Goal: Task Accomplishment & Management: Manage account settings

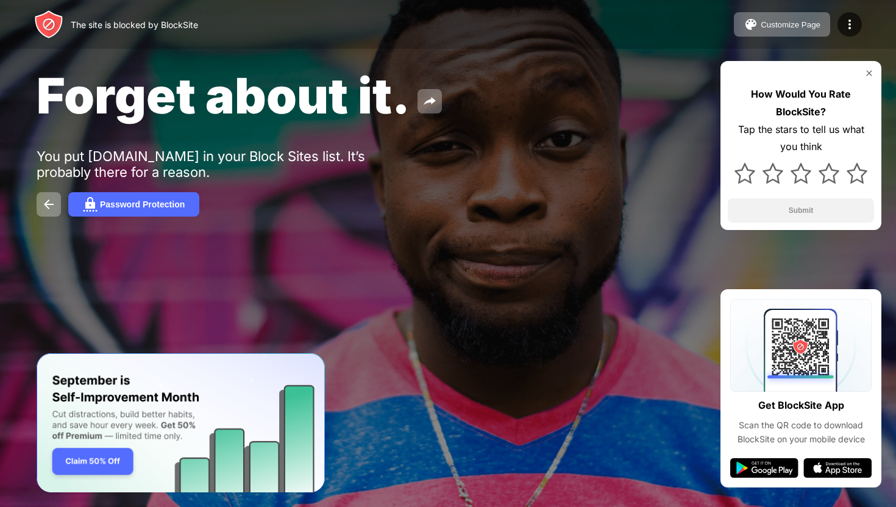
click at [868, 76] on img at bounding box center [870, 73] width 10 height 10
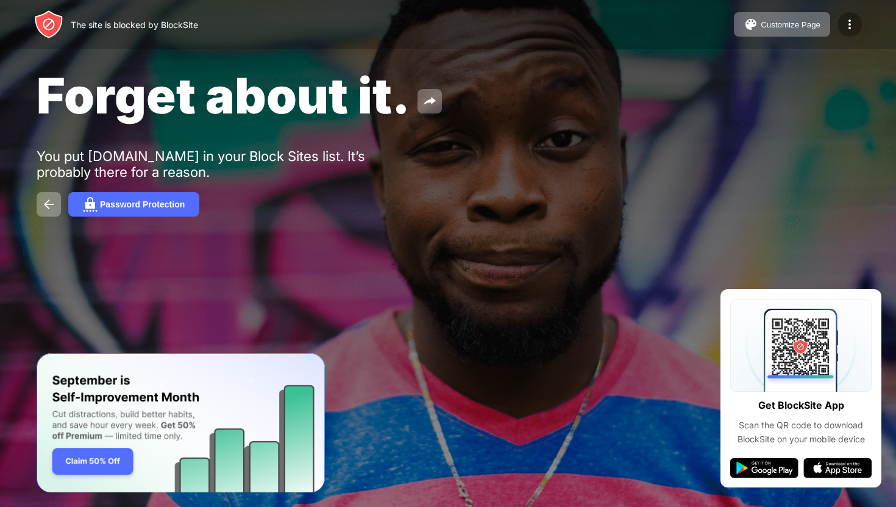
click at [853, 23] on img at bounding box center [850, 24] width 15 height 15
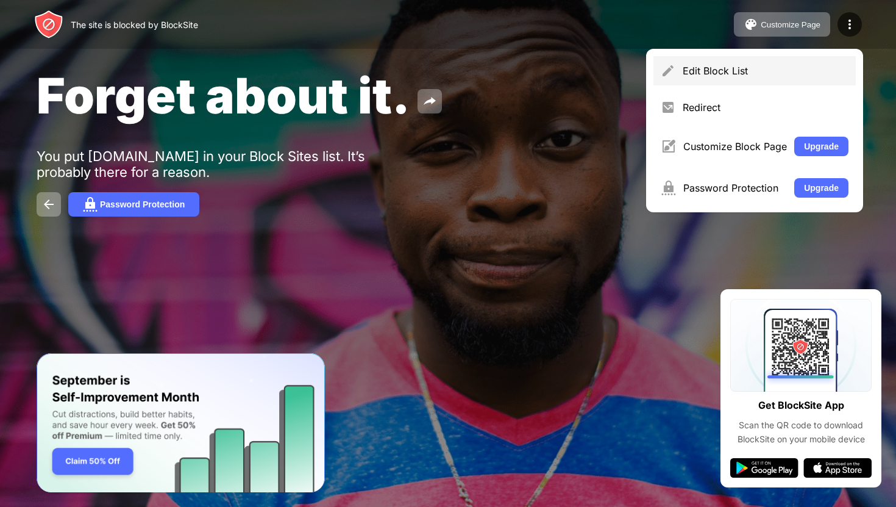
click at [754, 76] on div "Edit Block List" at bounding box center [766, 71] width 166 height 12
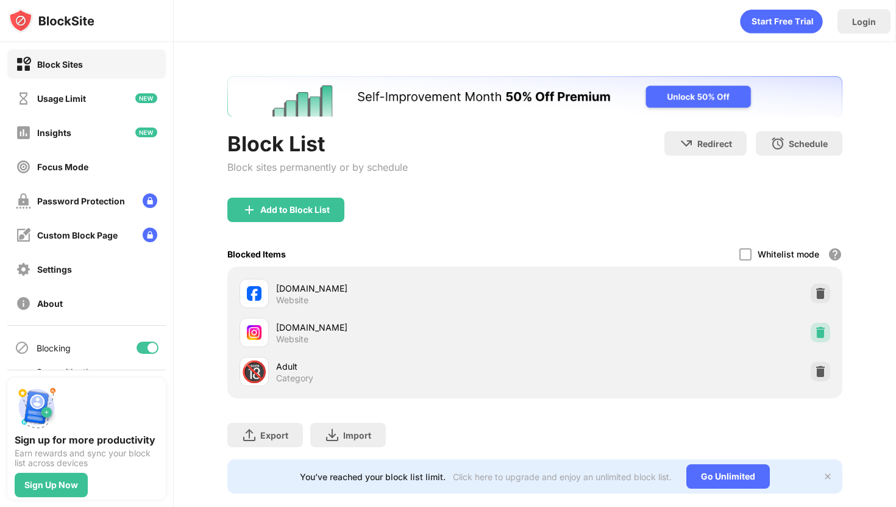
click at [815, 331] on img at bounding box center [821, 332] width 12 height 12
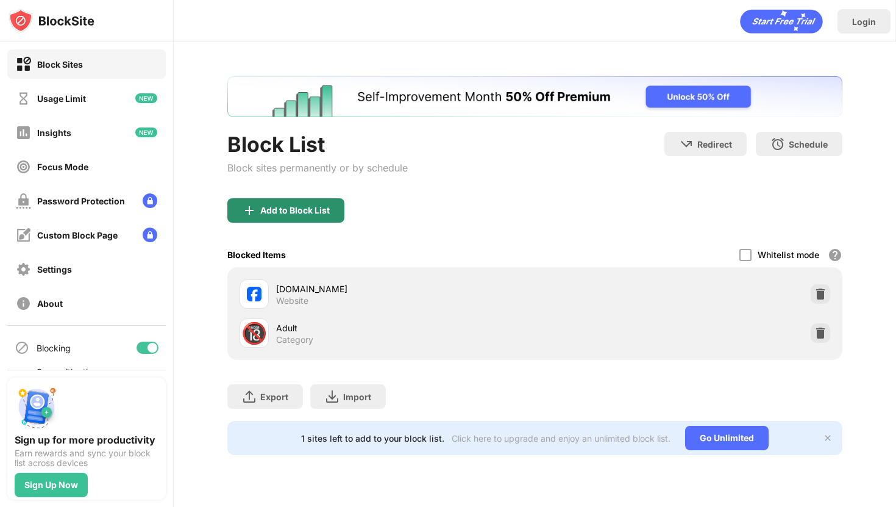
click at [323, 212] on div "Add to Block List" at bounding box center [295, 211] width 70 height 10
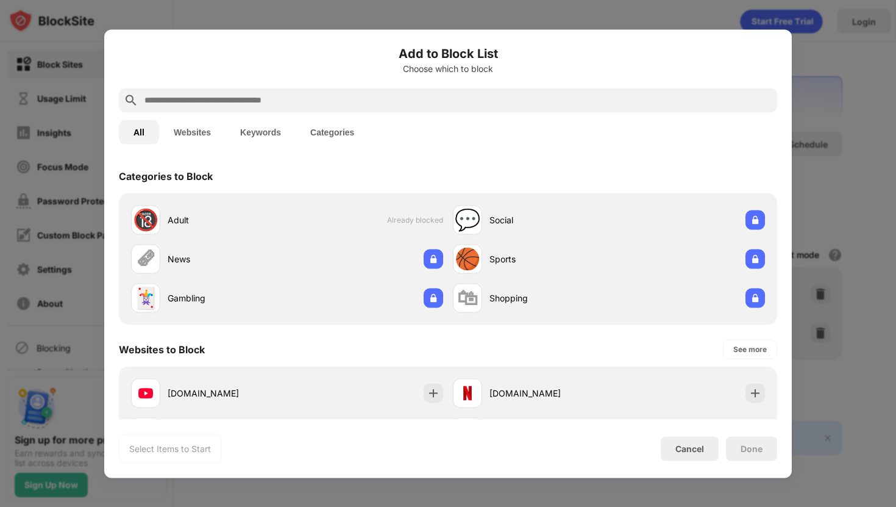
click at [390, 108] on div at bounding box center [448, 100] width 659 height 24
click at [390, 107] on div at bounding box center [448, 100] width 659 height 24
click at [384, 104] on input "text" at bounding box center [457, 100] width 629 height 15
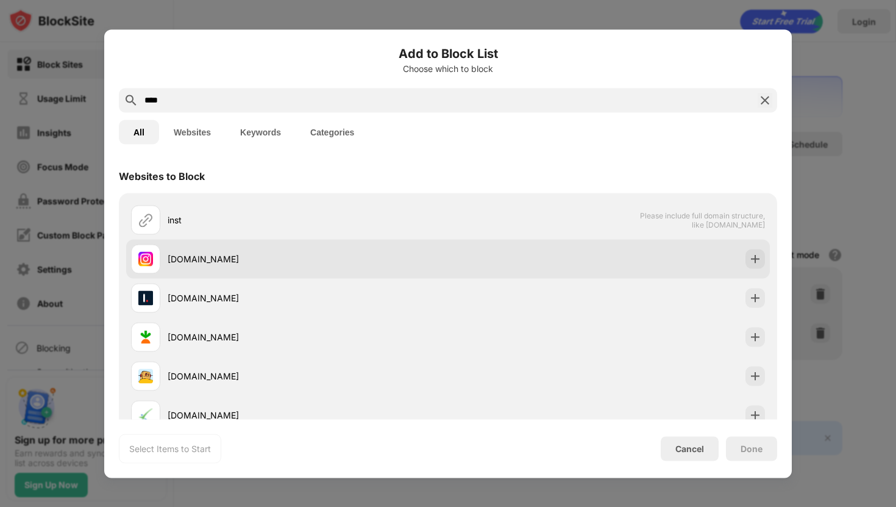
type input "****"
click at [373, 255] on div "instagram.com" at bounding box center [308, 258] width 281 height 13
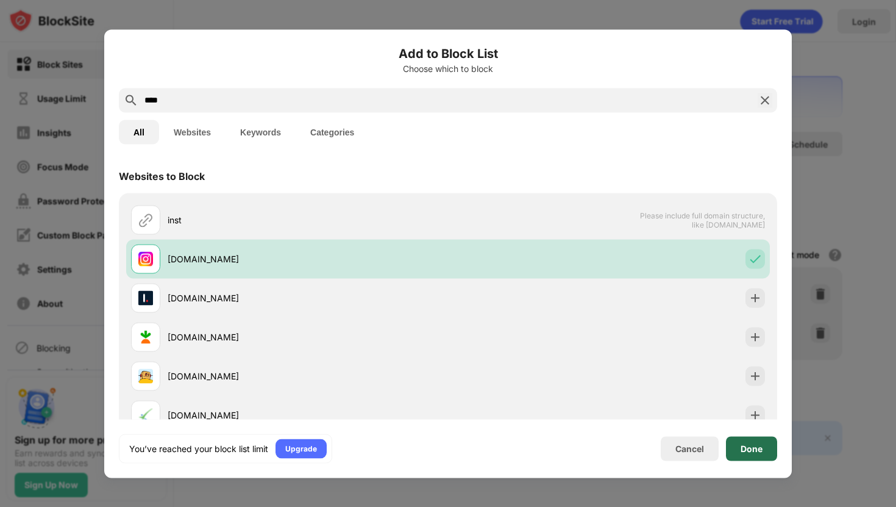
click at [753, 457] on div "Done" at bounding box center [751, 448] width 51 height 24
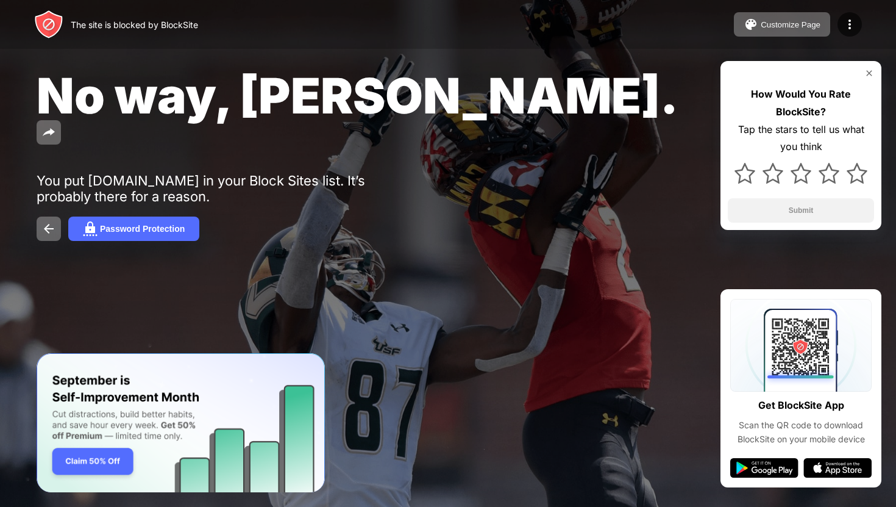
click at [870, 69] on img at bounding box center [870, 73] width 10 height 10
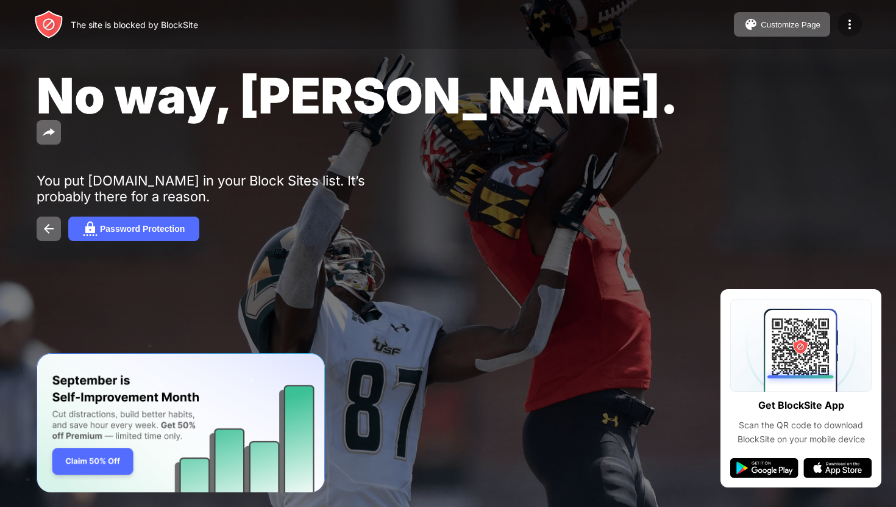
click at [849, 15] on div at bounding box center [850, 24] width 24 height 24
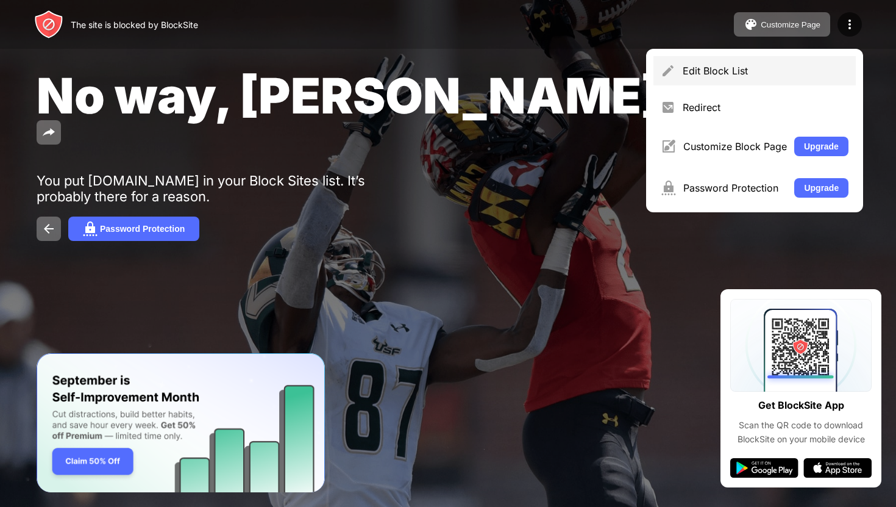
click at [763, 63] on div "Edit Block List" at bounding box center [755, 70] width 202 height 29
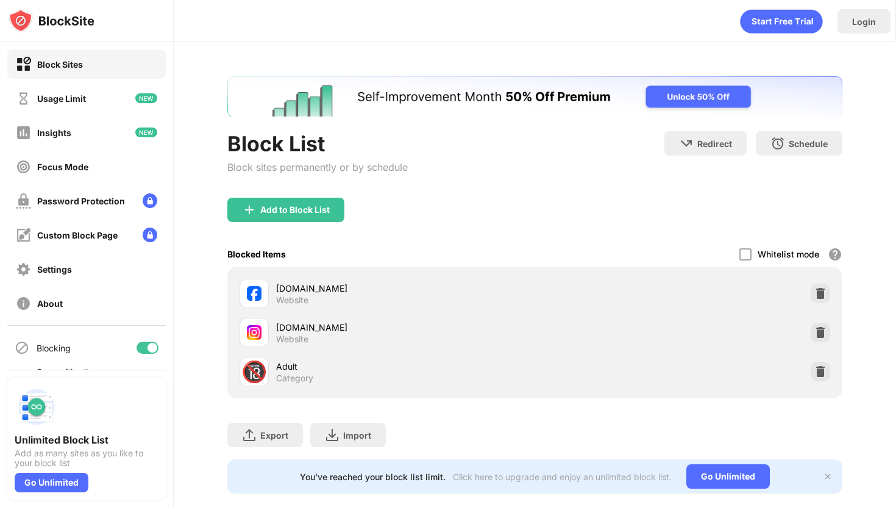
click at [816, 297] on img at bounding box center [821, 293] width 12 height 12
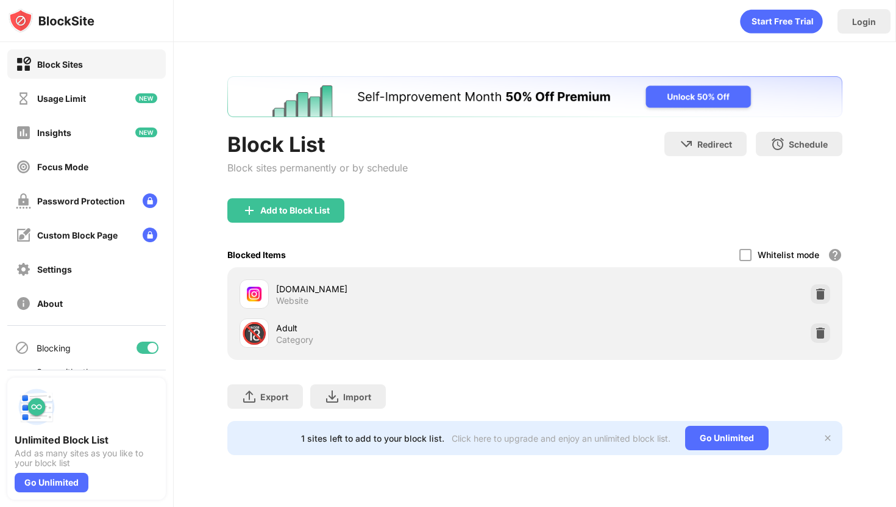
click at [296, 217] on div "Add to Block List" at bounding box center [285, 210] width 117 height 24
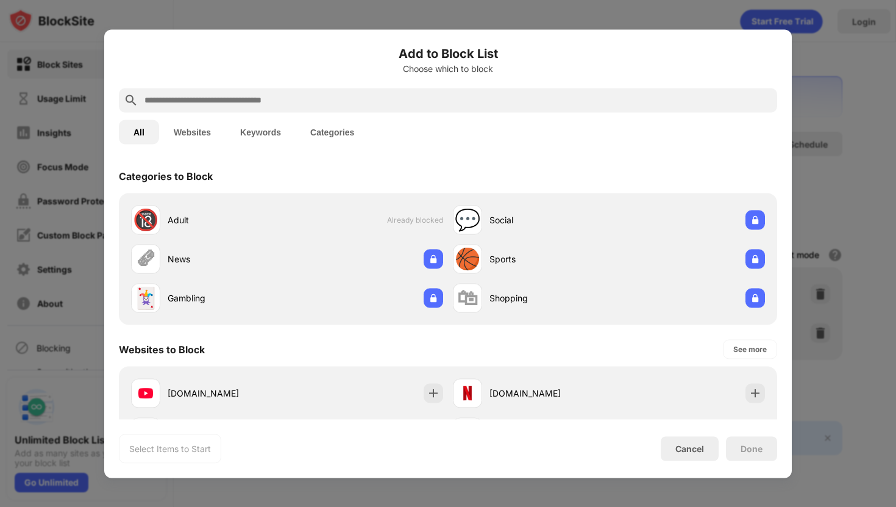
click at [295, 96] on input "text" at bounding box center [457, 100] width 629 height 15
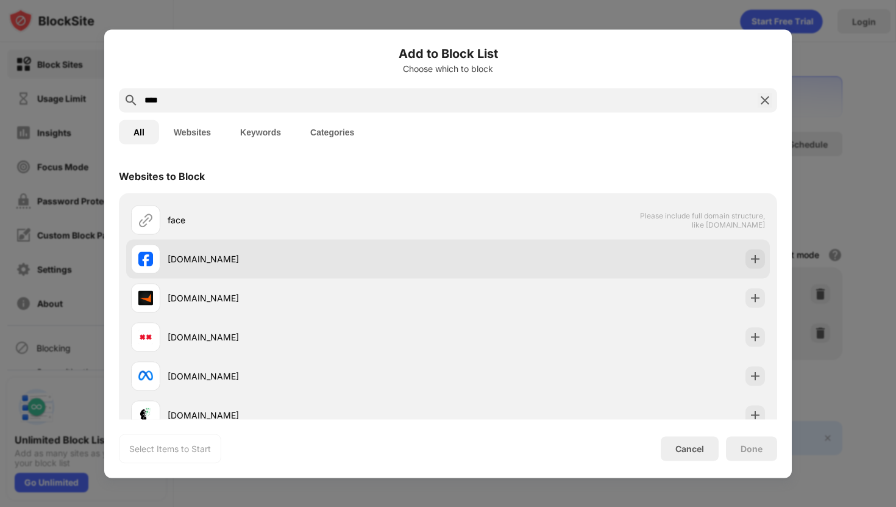
type input "****"
click at [184, 260] on div "[DOMAIN_NAME]" at bounding box center [308, 258] width 281 height 13
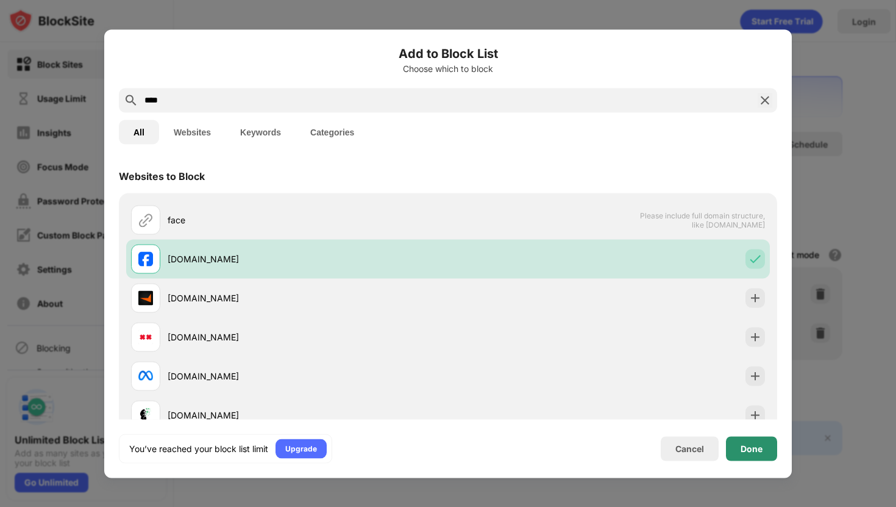
click at [754, 445] on div "Done" at bounding box center [752, 448] width 22 height 10
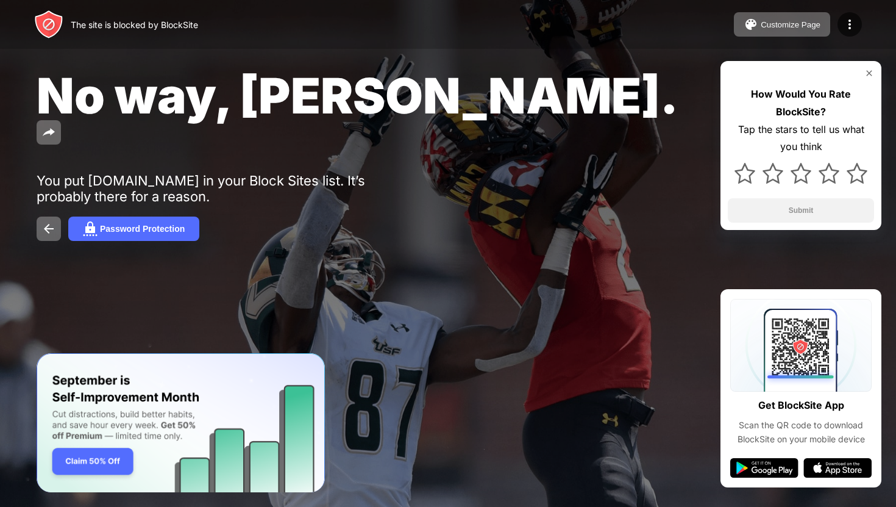
click at [876, 75] on div "How Would You Rate BlockSite? Tap the stars to tell us what you think Submit" at bounding box center [801, 145] width 161 height 169
click at [872, 73] on img at bounding box center [870, 73] width 10 height 10
